Goal: Navigation & Orientation: Find specific page/section

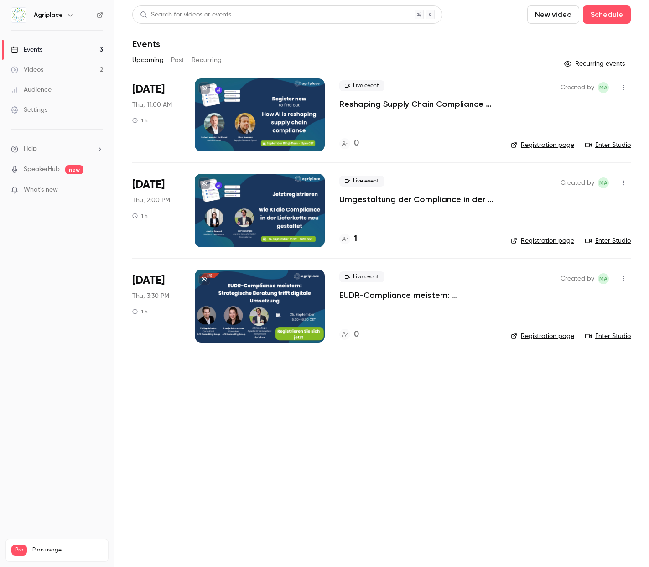
click at [392, 296] on p "EUDR-Compliance meistern: Strategische Beratung trifft digitale Umsetzung" at bounding box center [418, 295] width 157 height 11
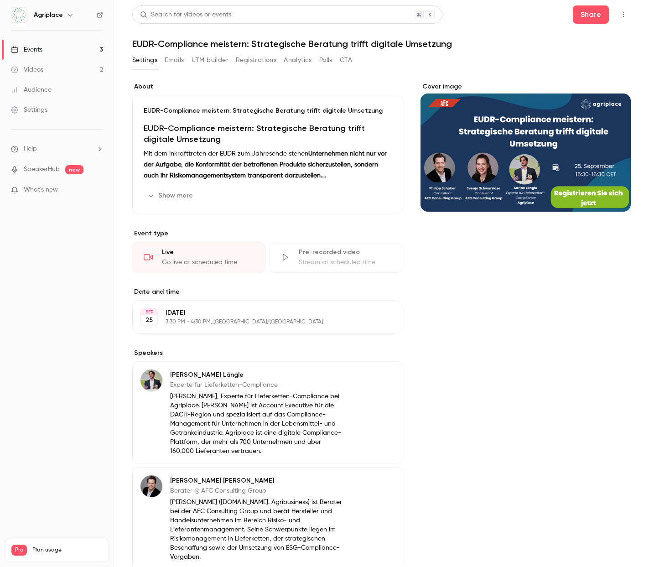
click at [176, 58] on button "Emails" at bounding box center [174, 60] width 19 height 15
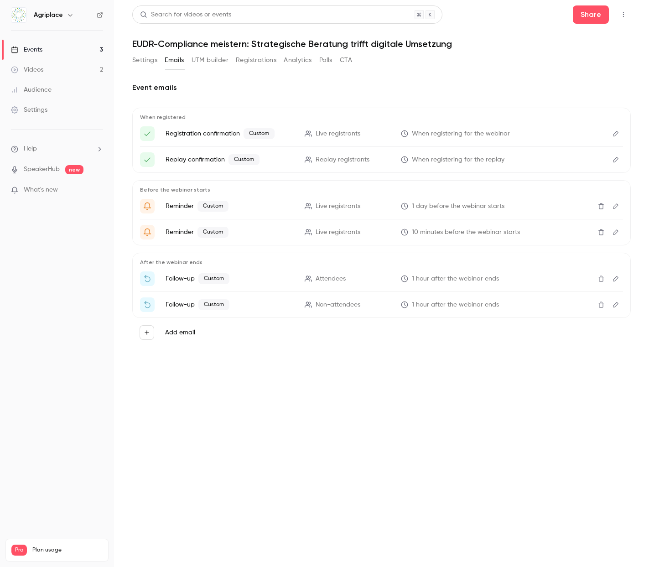
click at [618, 133] on icon "Edit" at bounding box center [615, 134] width 7 height 6
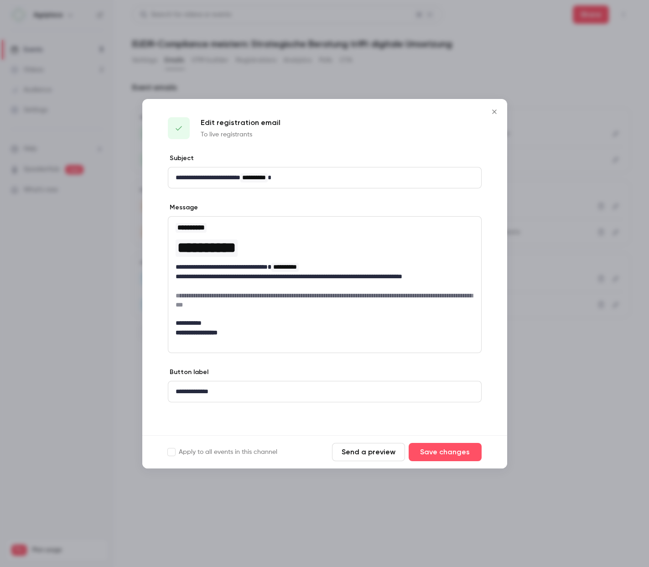
click at [490, 113] on icon "Close" at bounding box center [494, 111] width 11 height 7
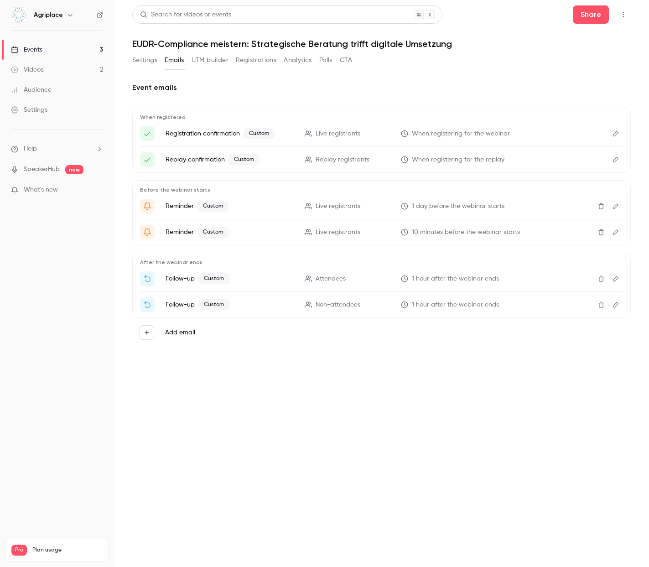
click at [132, 57] on button "Settings" at bounding box center [144, 60] width 25 height 15
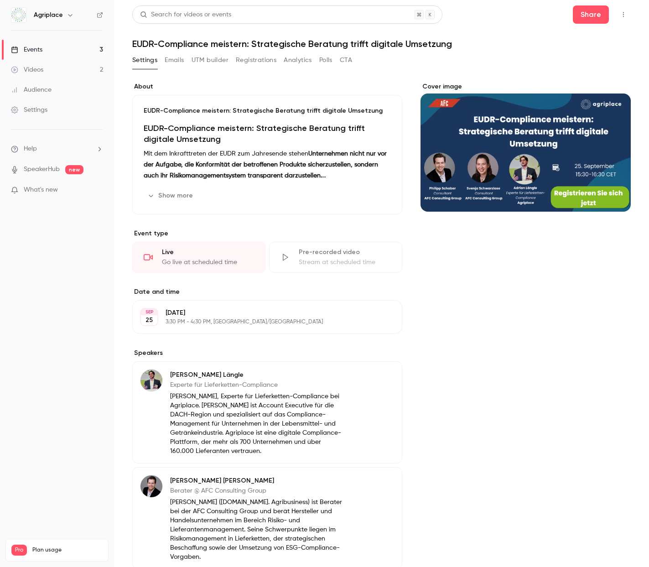
click at [68, 194] on p "What's new" at bounding box center [50, 190] width 78 height 10
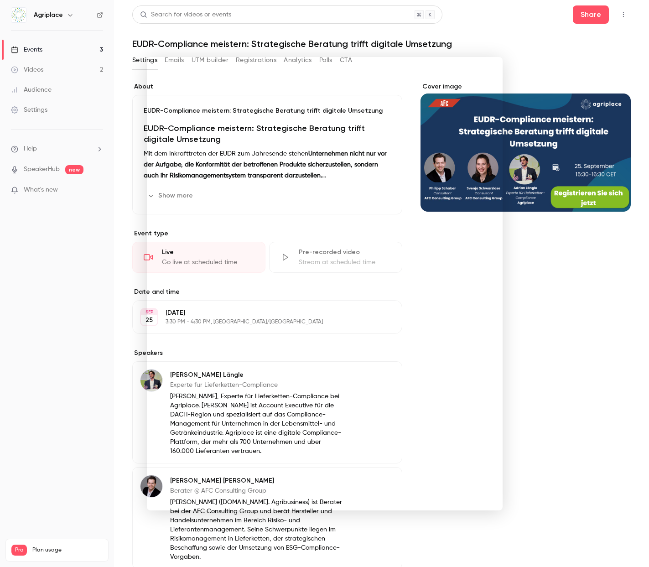
click at [513, 37] on div at bounding box center [324, 283] width 649 height 567
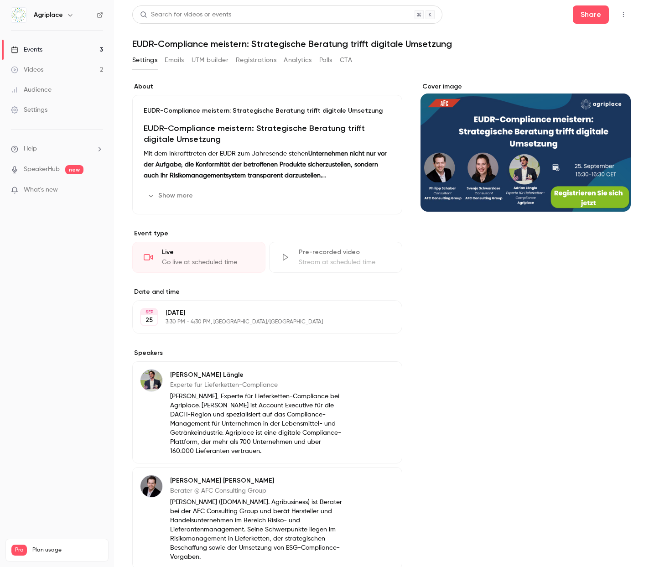
click at [349, 62] on button "CTA" at bounding box center [346, 60] width 12 height 15
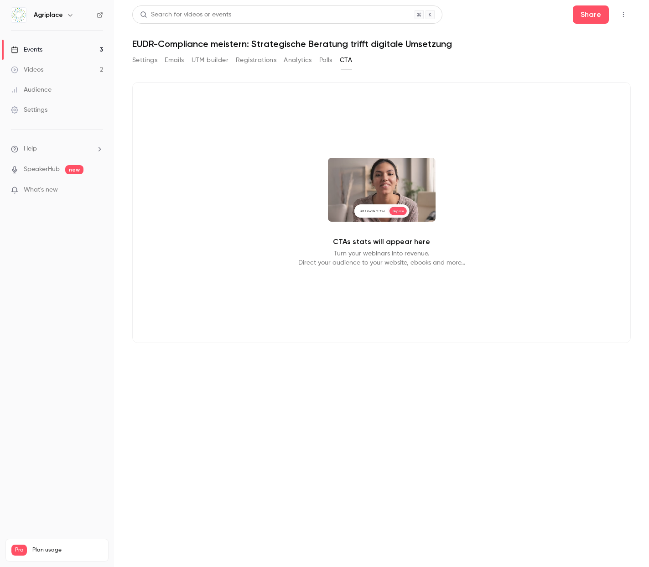
click at [310, 256] on p "Turn your webinars into revenue. Direct your audience to your website, ebooks a…" at bounding box center [381, 258] width 167 height 18
click at [327, 64] on button "Polls" at bounding box center [325, 60] width 13 height 15
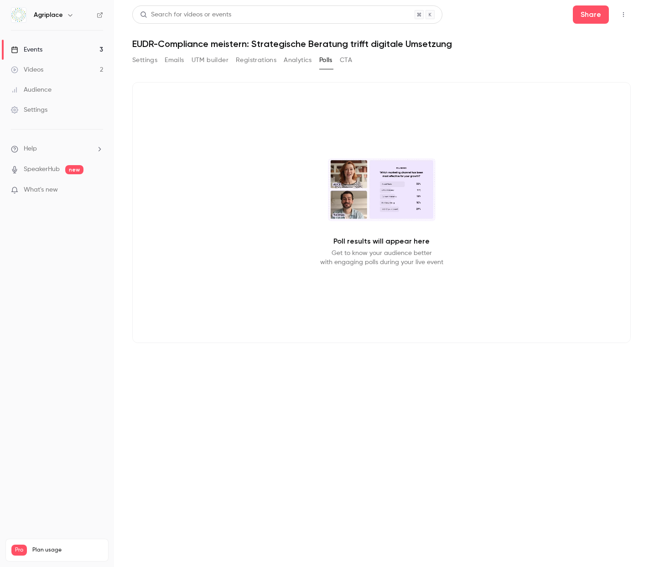
click at [77, 68] on link "Videos 2" at bounding box center [57, 70] width 114 height 20
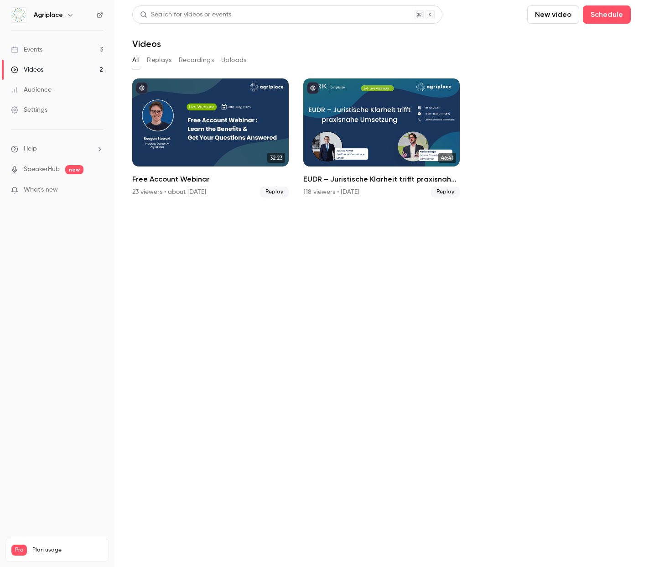
click at [70, 44] on link "Events 3" at bounding box center [57, 50] width 114 height 20
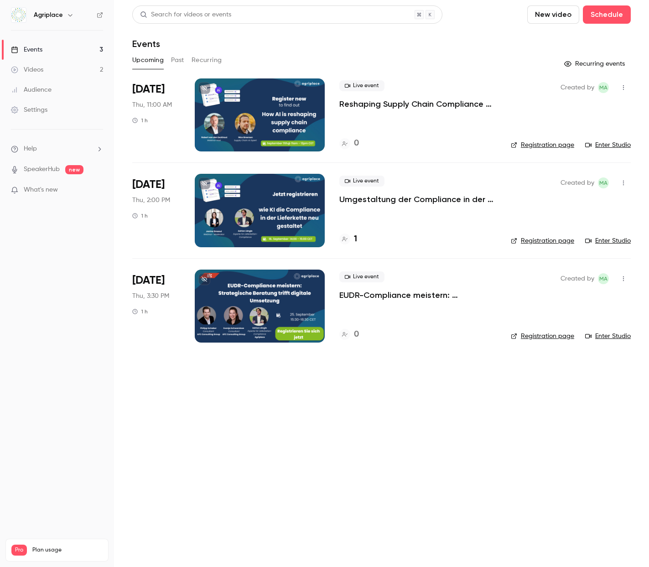
click at [70, 44] on link "Events 3" at bounding box center [57, 50] width 114 height 20
click at [376, 101] on p "Reshaping Supply Chain Compliance with AI" at bounding box center [418, 104] width 157 height 11
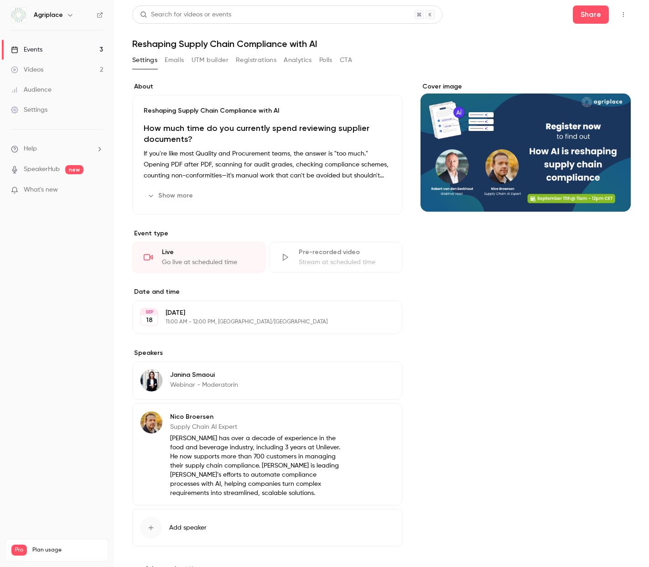
click at [344, 68] on div "Settings Emails UTM builder Registrations Analytics Polls CTA" at bounding box center [242, 62] width 220 height 18
click at [345, 63] on button "CTA" at bounding box center [346, 60] width 12 height 15
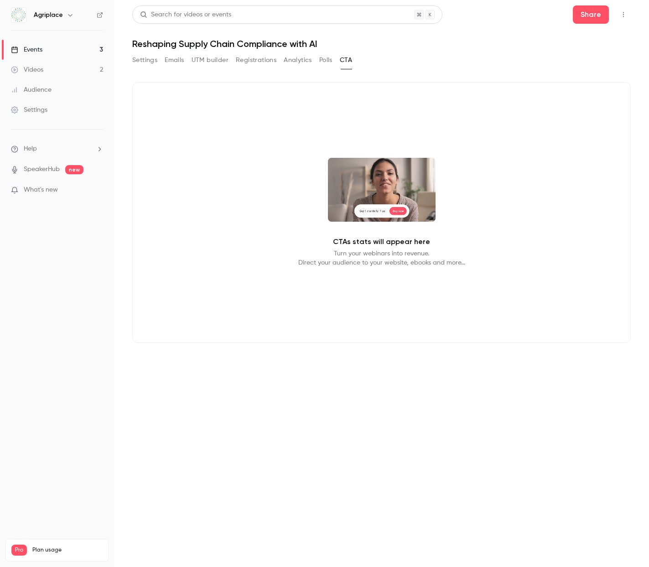
click at [61, 53] on link "Events 3" at bounding box center [57, 50] width 114 height 20
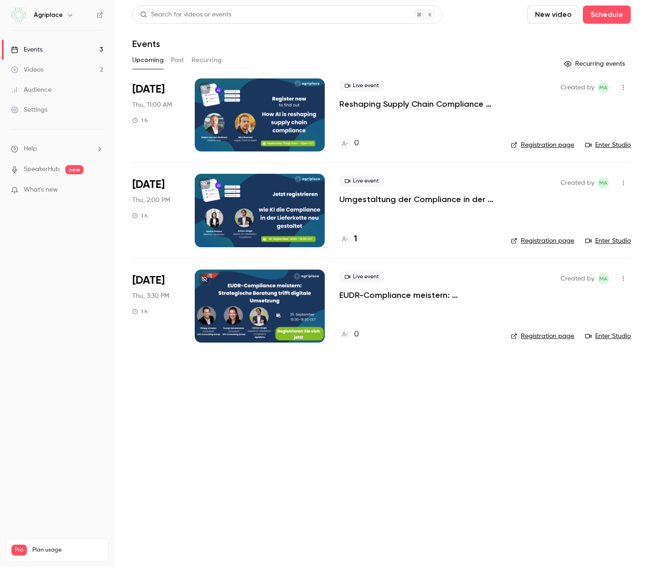
click at [379, 194] on p "Umgestaltung der Compliance in der Lieferkette mit KI" at bounding box center [418, 199] width 157 height 11
